Goal: Navigation & Orientation: Find specific page/section

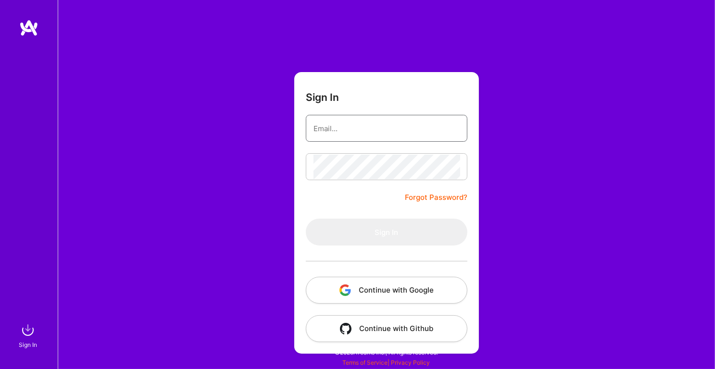
type input "[EMAIL_ADDRESS][DOMAIN_NAME]"
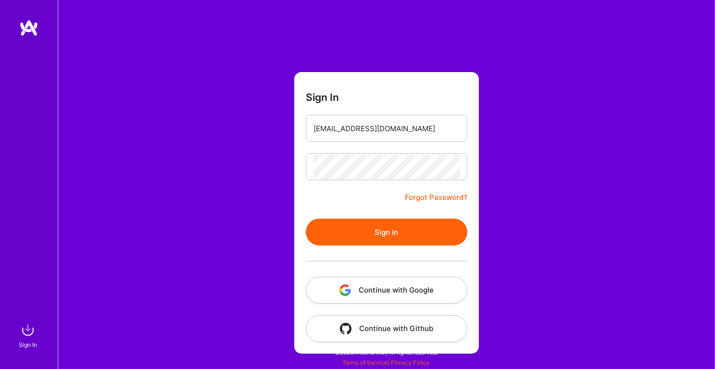
click at [367, 228] on button "Sign In" at bounding box center [386, 232] width 161 height 27
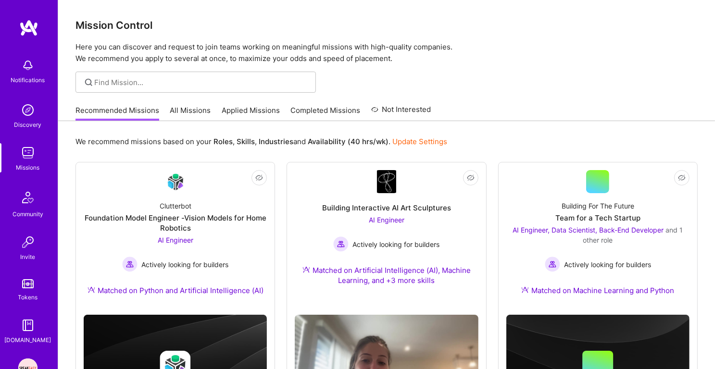
click at [255, 110] on link "Applied Missions" at bounding box center [251, 113] width 58 height 16
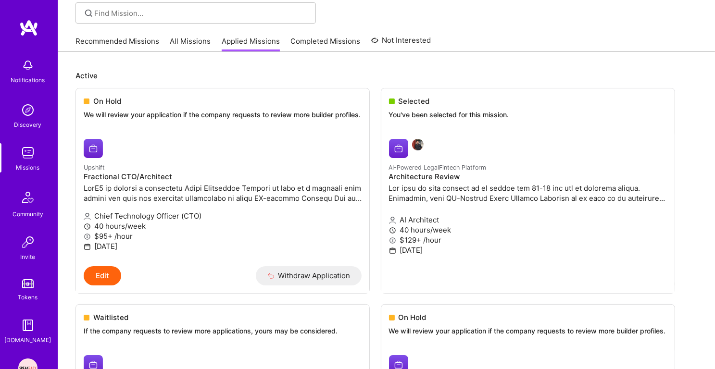
scroll to position [83, 0]
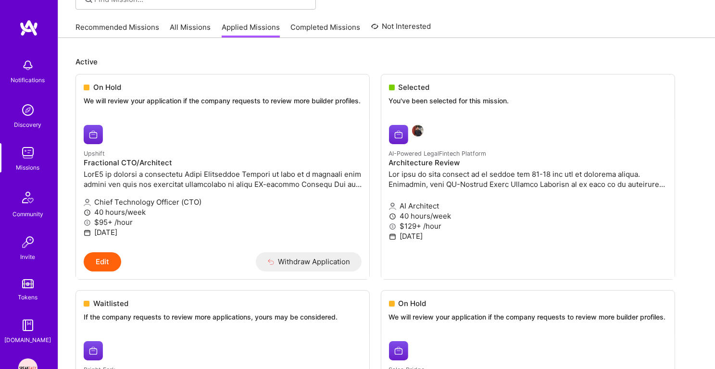
click at [35, 169] on div "Missions" at bounding box center [28, 167] width 24 height 10
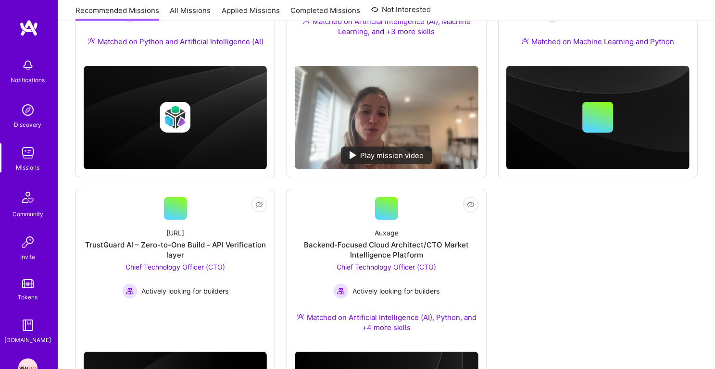
scroll to position [289, 0]
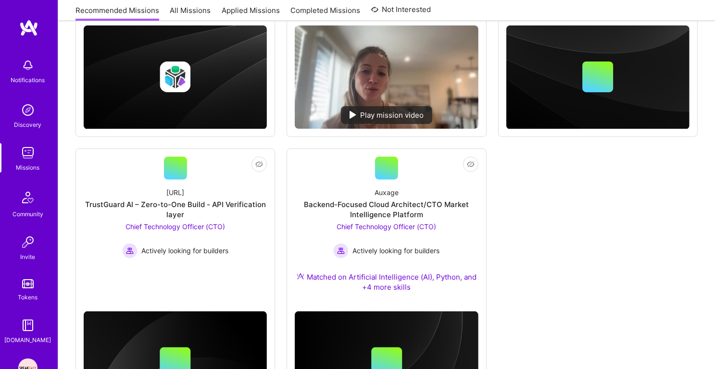
click at [28, 115] on img at bounding box center [27, 109] width 19 height 19
